Goal: Task Accomplishment & Management: Manage account settings

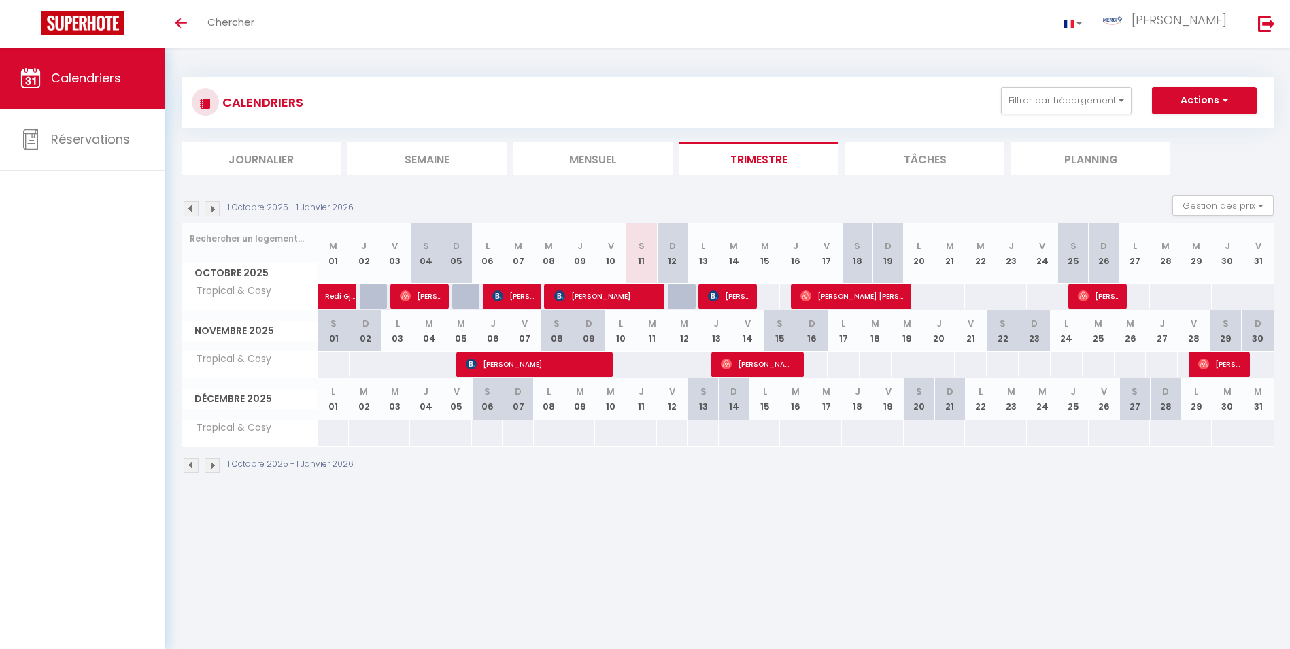
select select
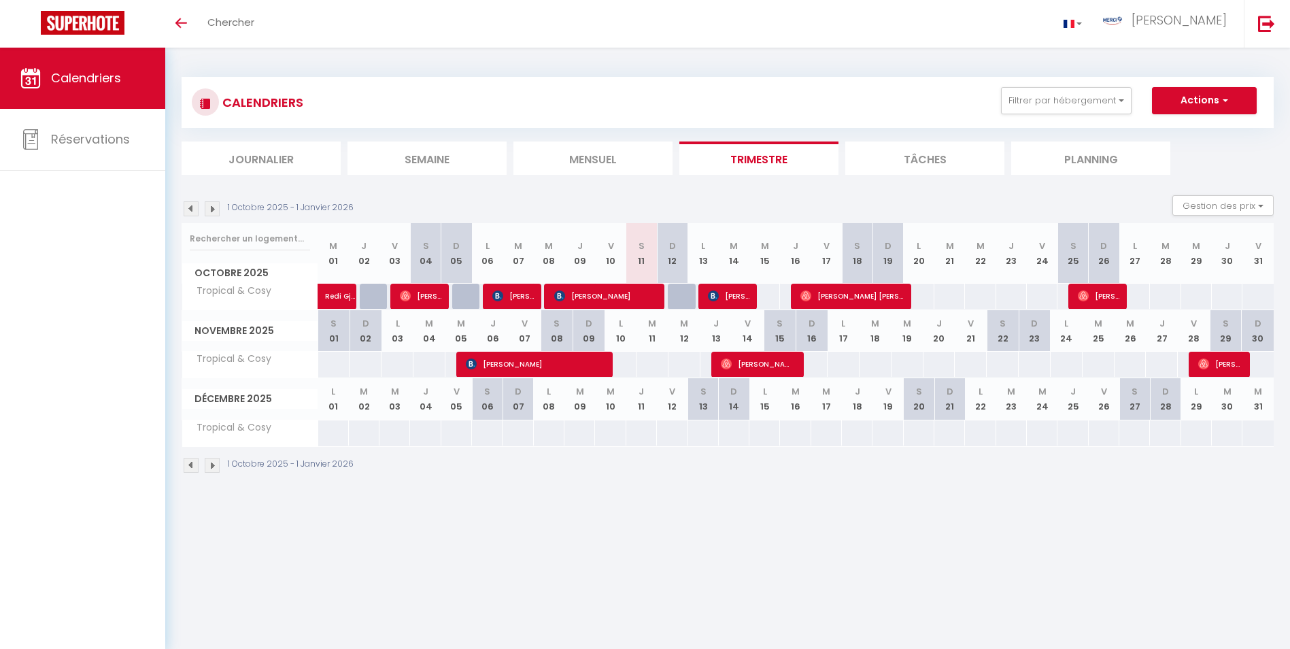
select select
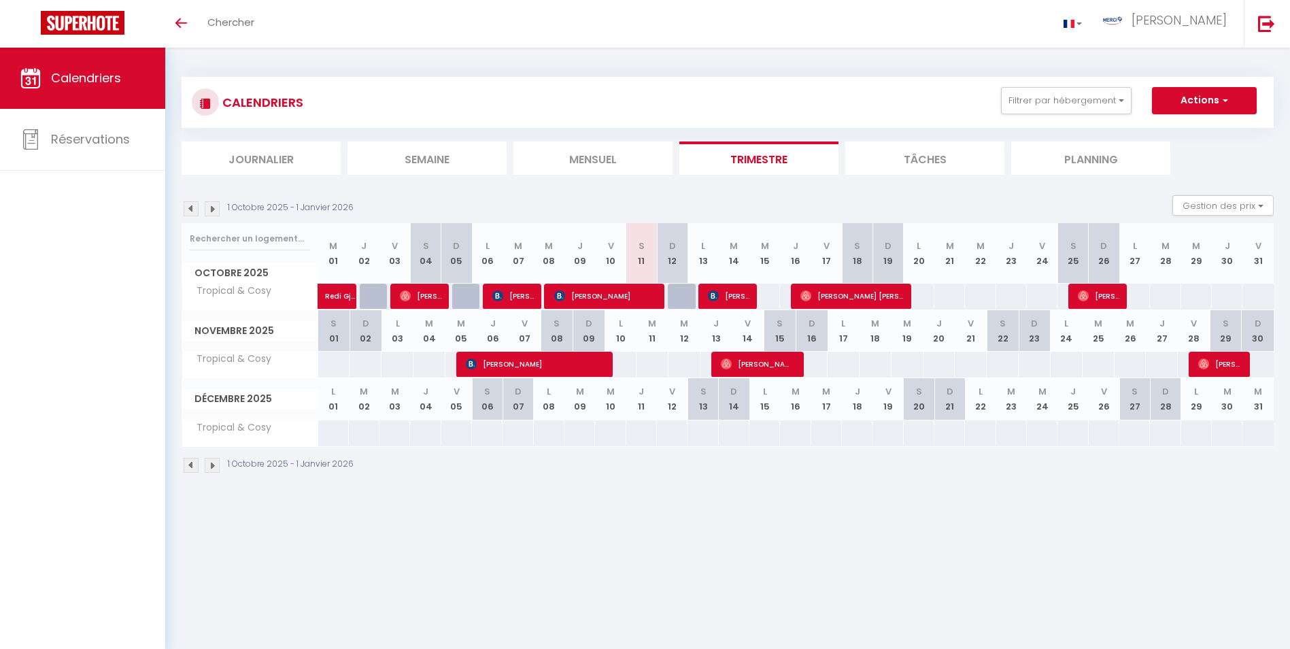
select select
click at [808, 298] on img at bounding box center [805, 295] width 11 height 11
select select "OK"
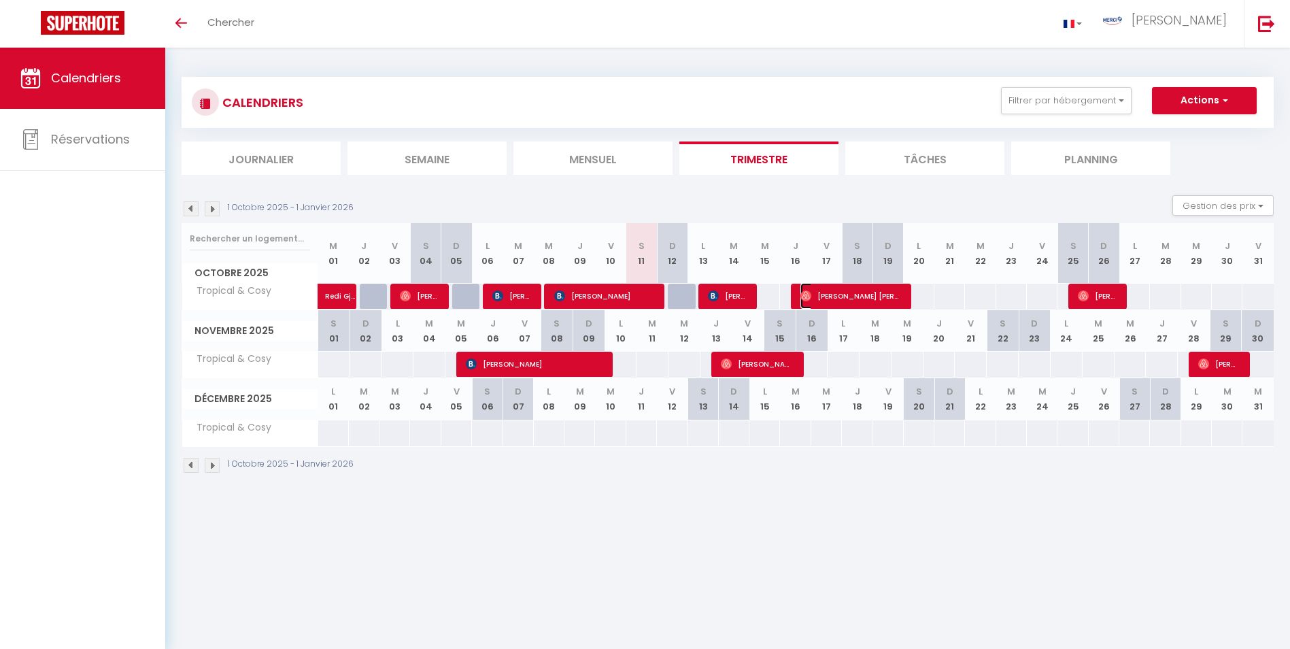
select select "1"
select select "0"
select select "1"
select select
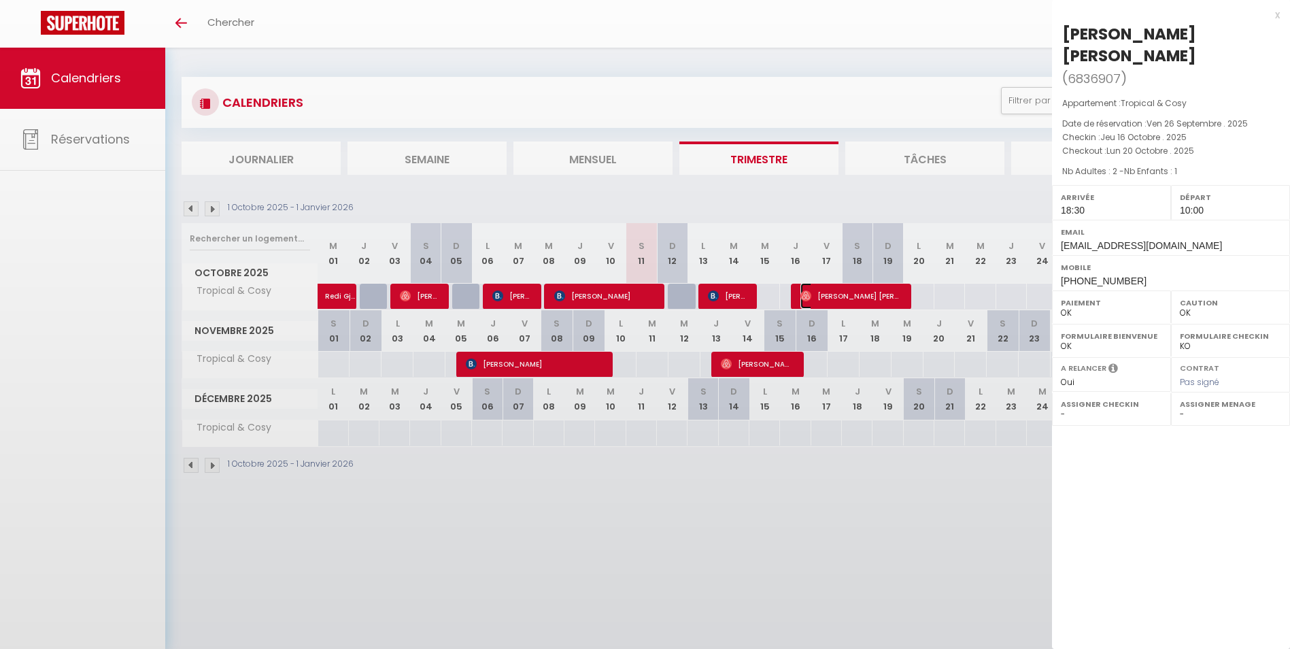
select select "28318"
